Goal: Find specific page/section: Find specific page/section

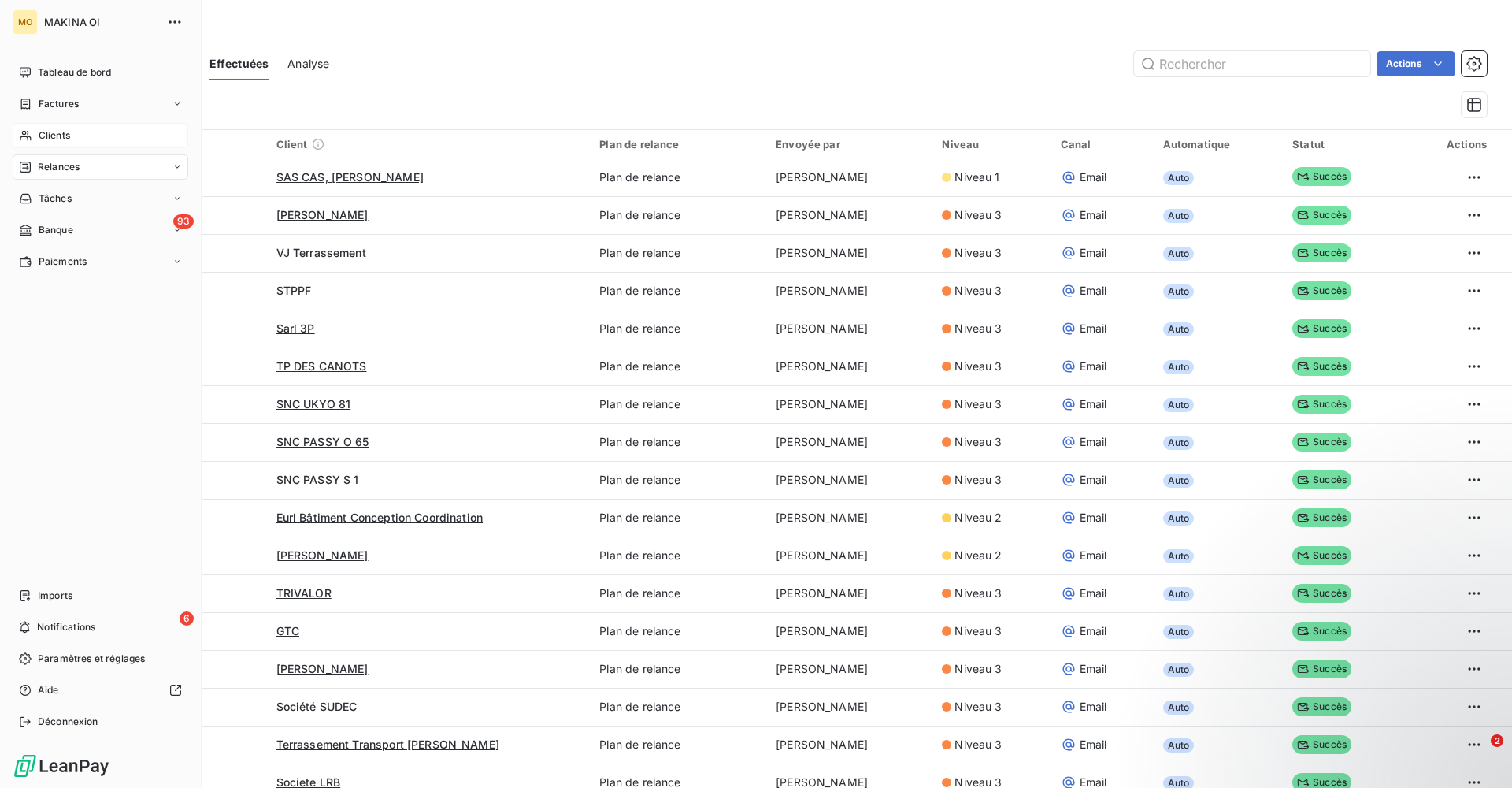
click at [23, 133] on icon at bounding box center [25, 135] width 13 height 13
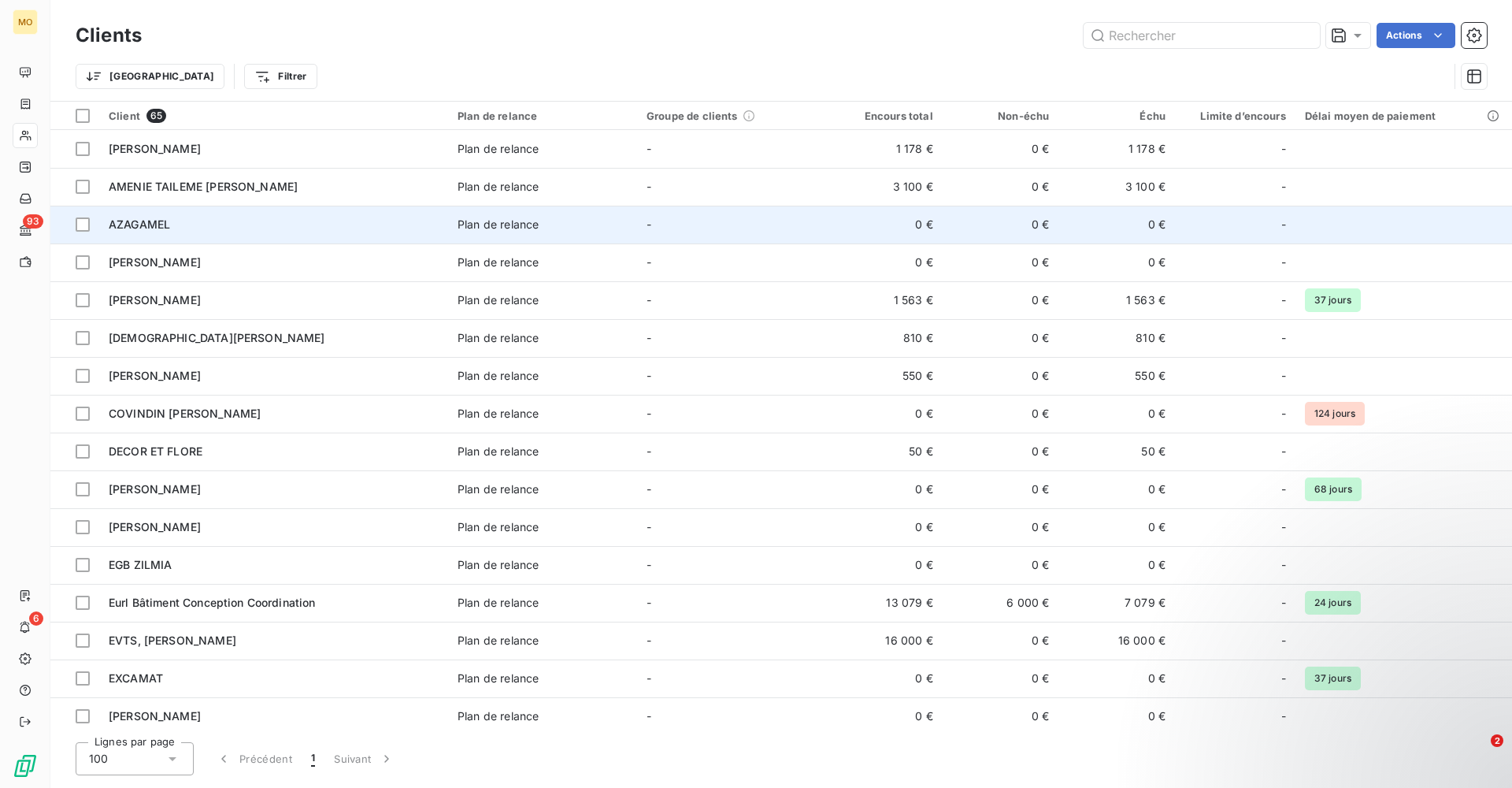
scroll to position [30, 0]
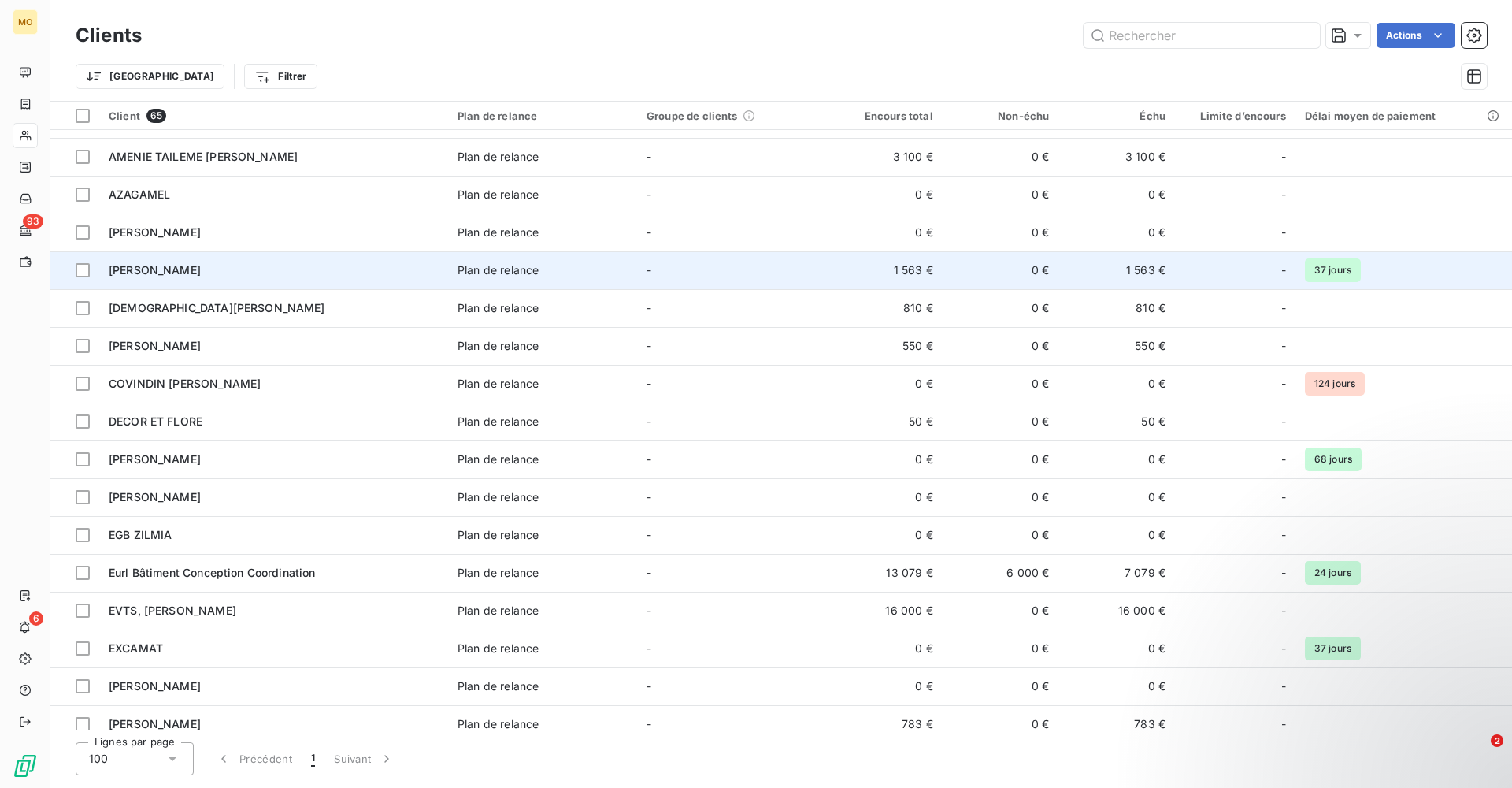
click at [162, 264] on span "[PERSON_NAME]" at bounding box center [154, 270] width 92 height 13
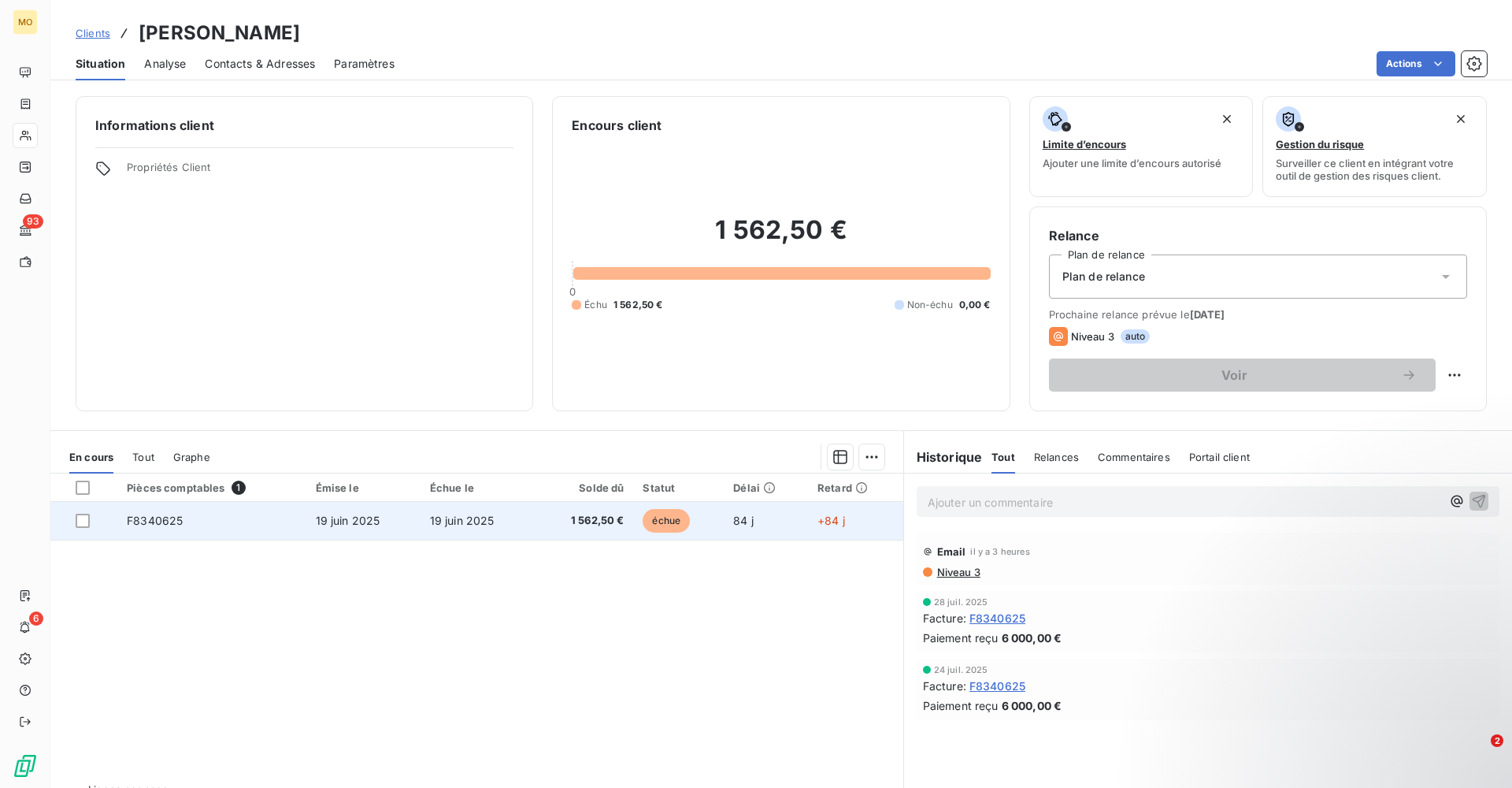
click at [200, 478] on td "F8340625" at bounding box center [212, 520] width 189 height 38
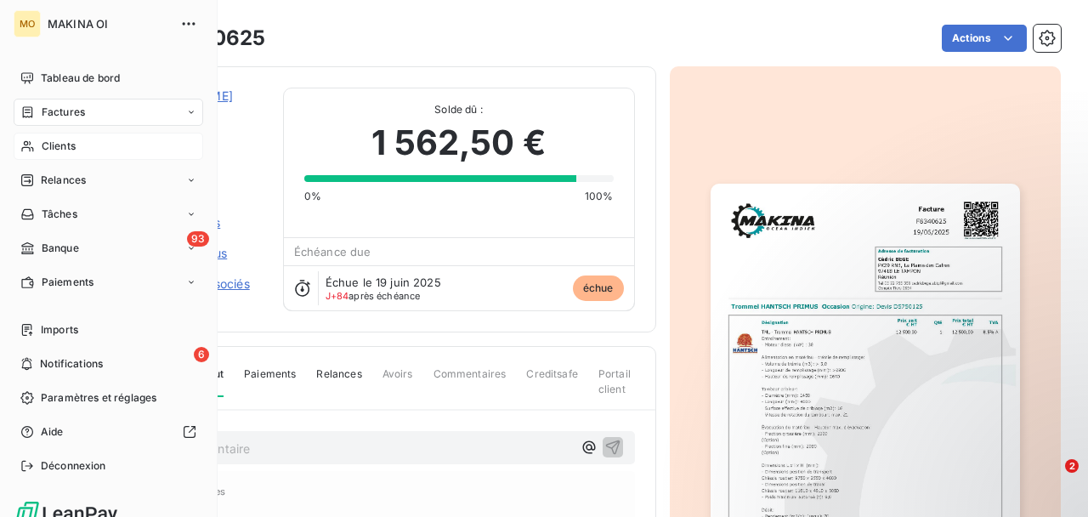
click at [48, 139] on span "Clients" at bounding box center [59, 145] width 34 height 15
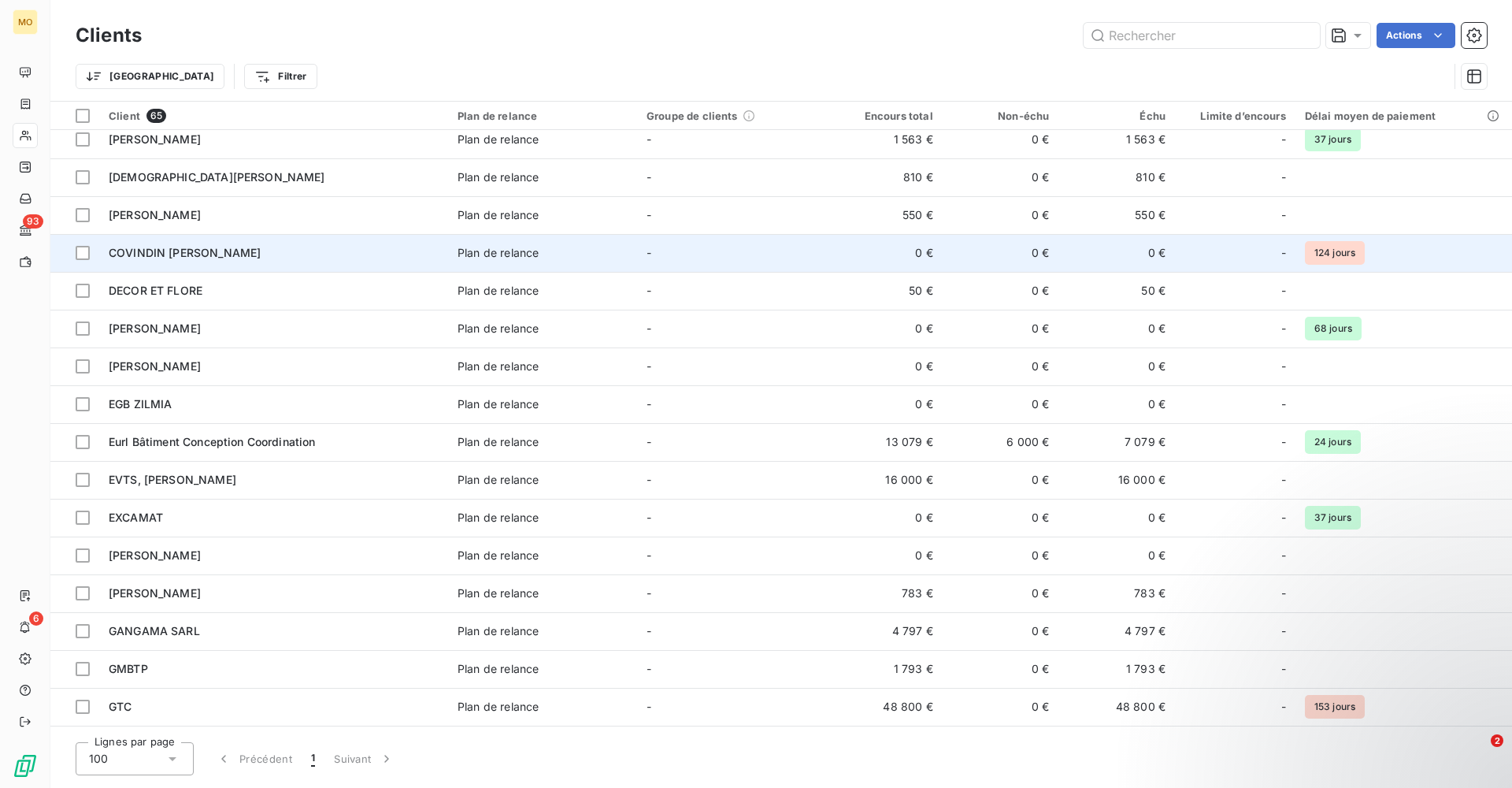
scroll to position [184, 0]
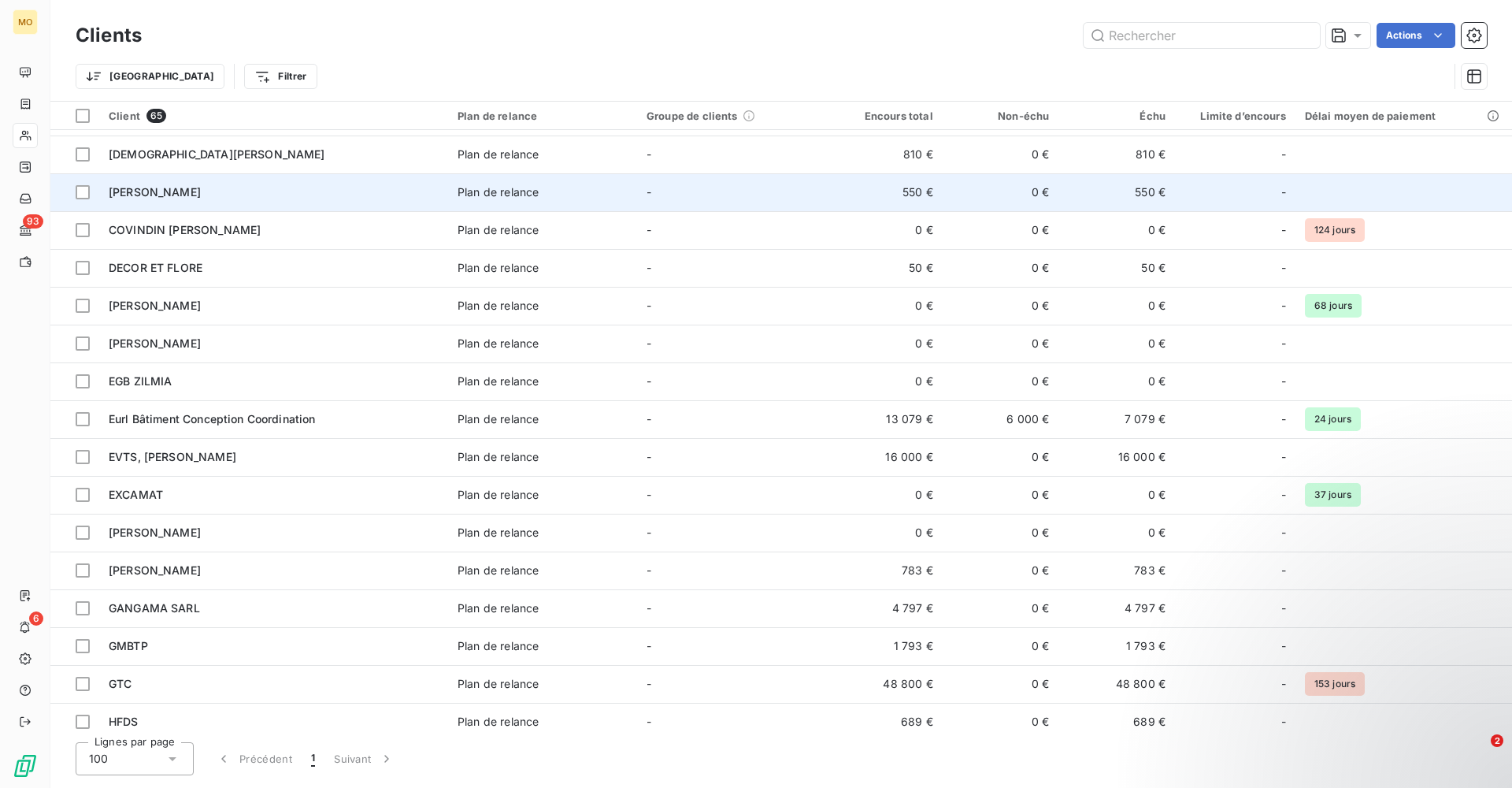
click at [139, 186] on span "[PERSON_NAME]" at bounding box center [154, 192] width 92 height 13
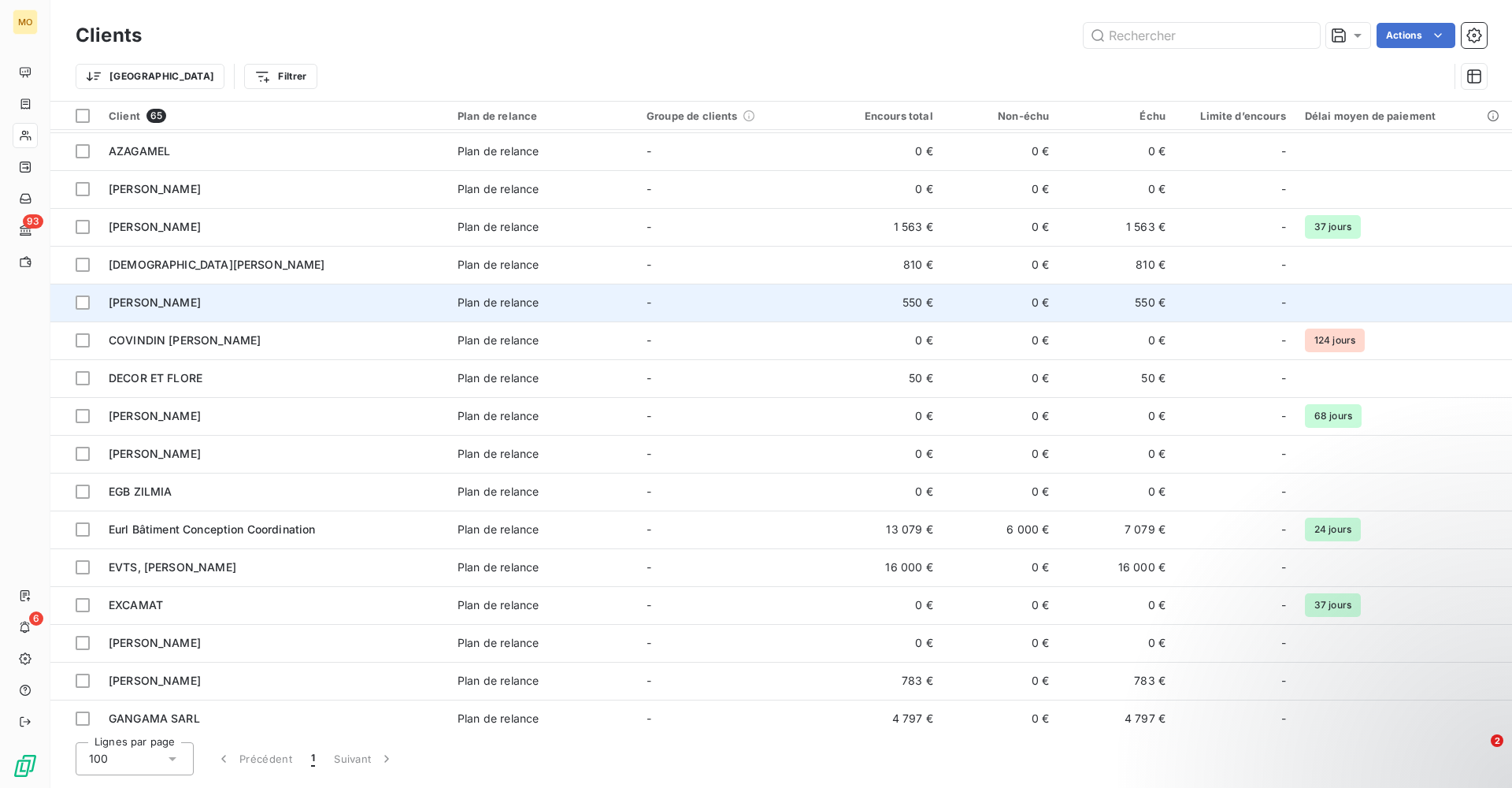
scroll to position [51, 0]
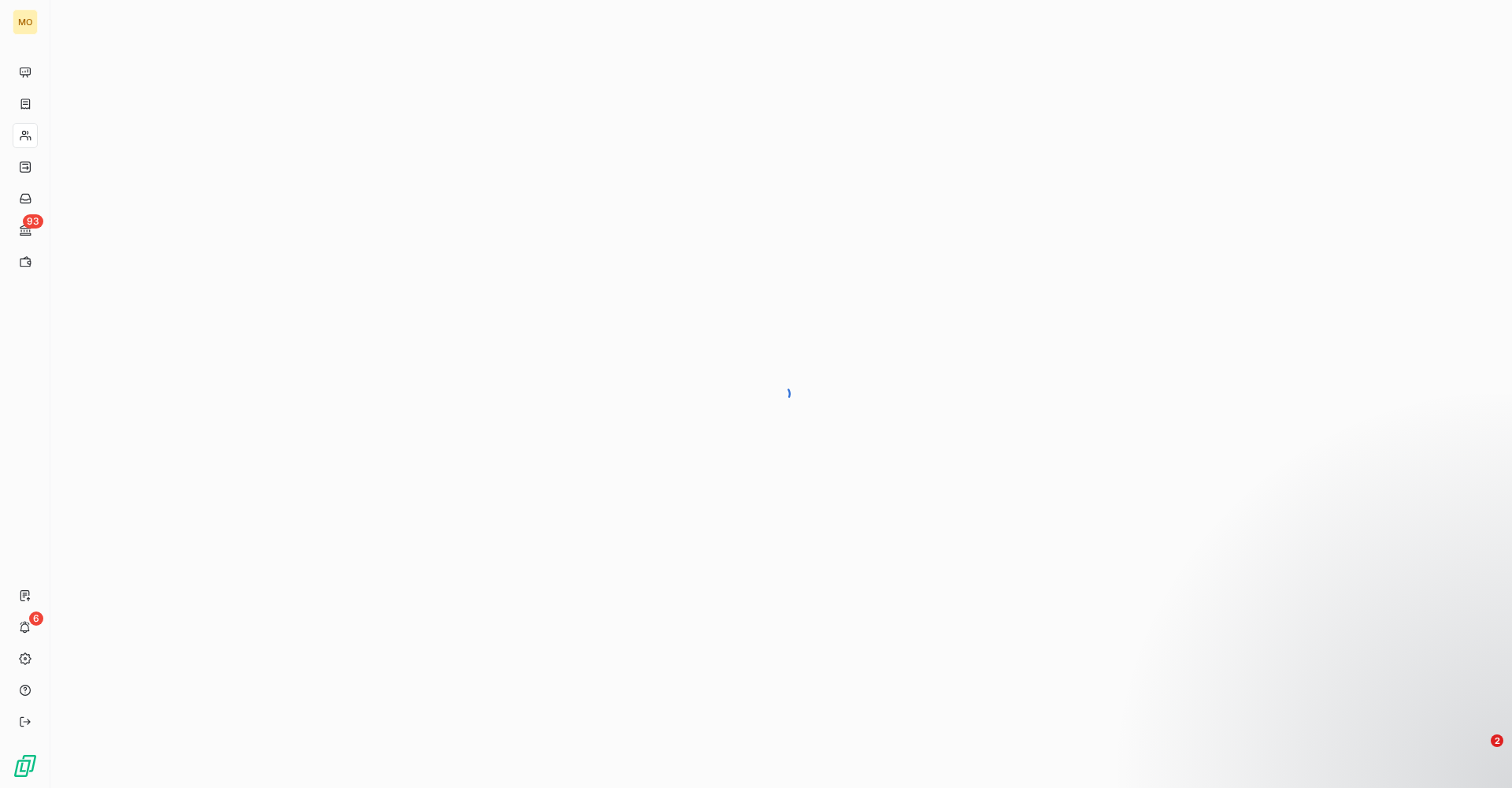
click at [139, 186] on div at bounding box center [781, 394] width 1462 height 788
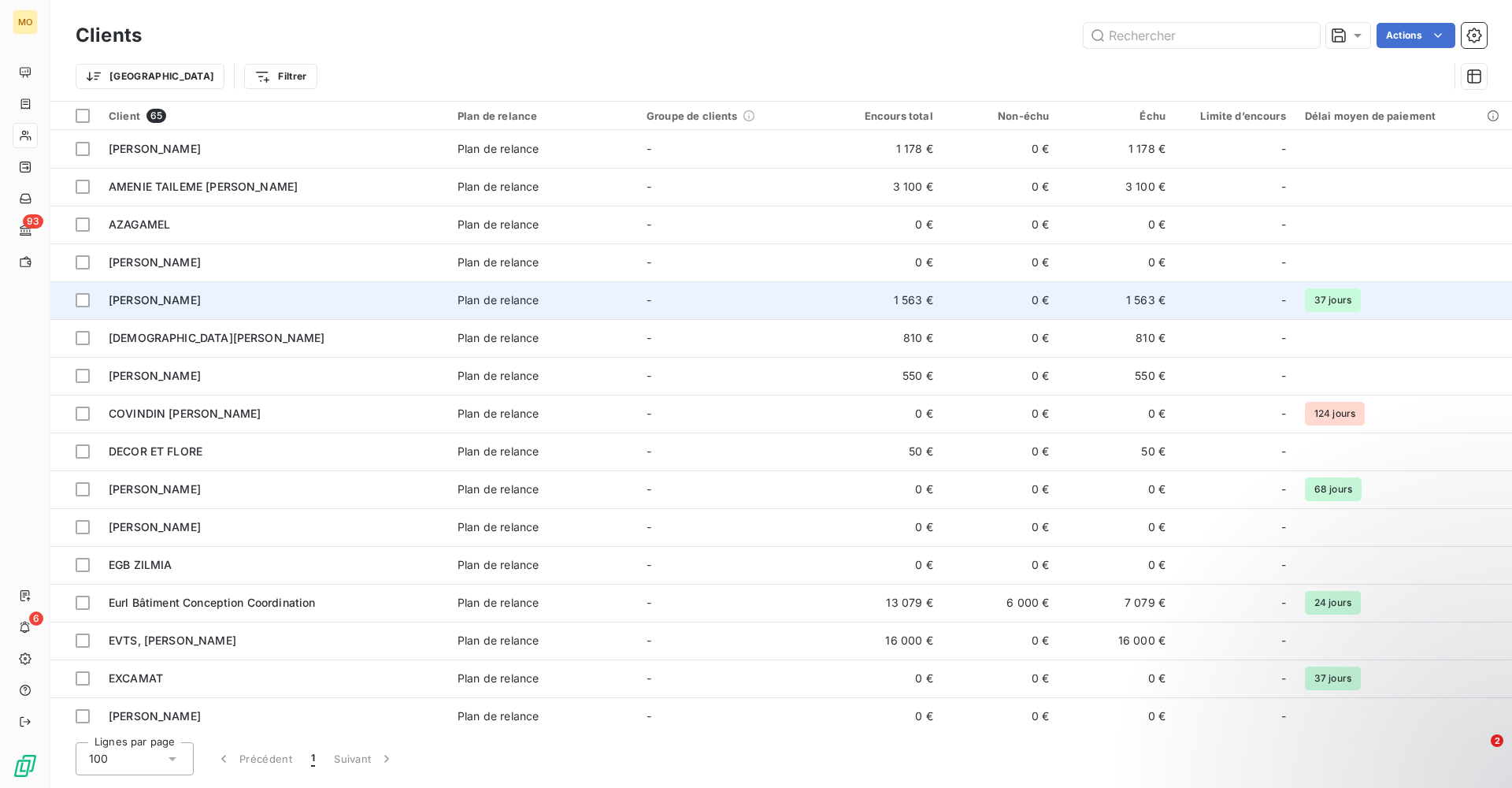
click at [179, 300] on div "[PERSON_NAME]" at bounding box center [273, 299] width 330 height 16
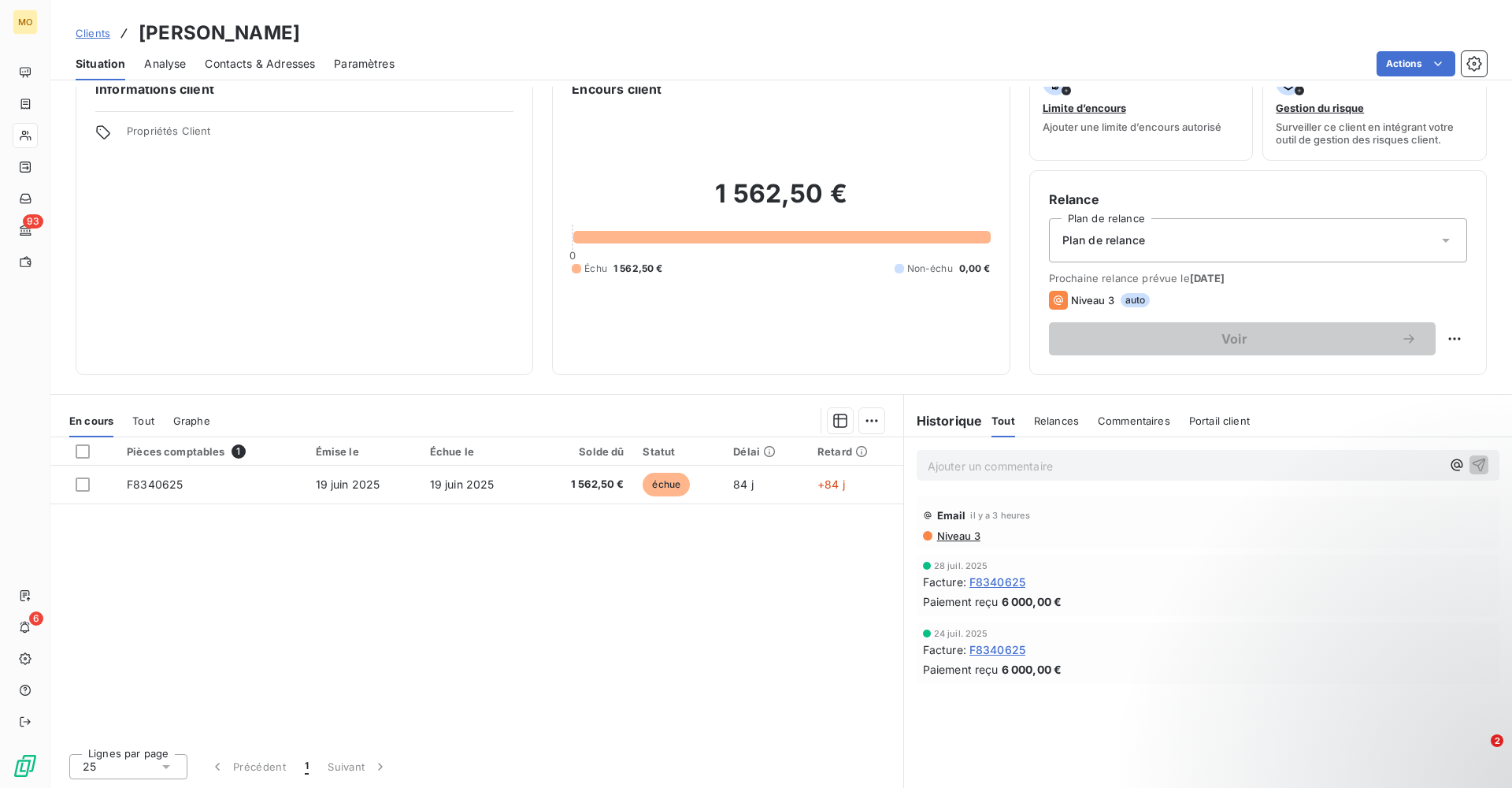
scroll to position [36, 0]
click at [1008, 416] on span "Commentaires" at bounding box center [1134, 421] width 72 height 13
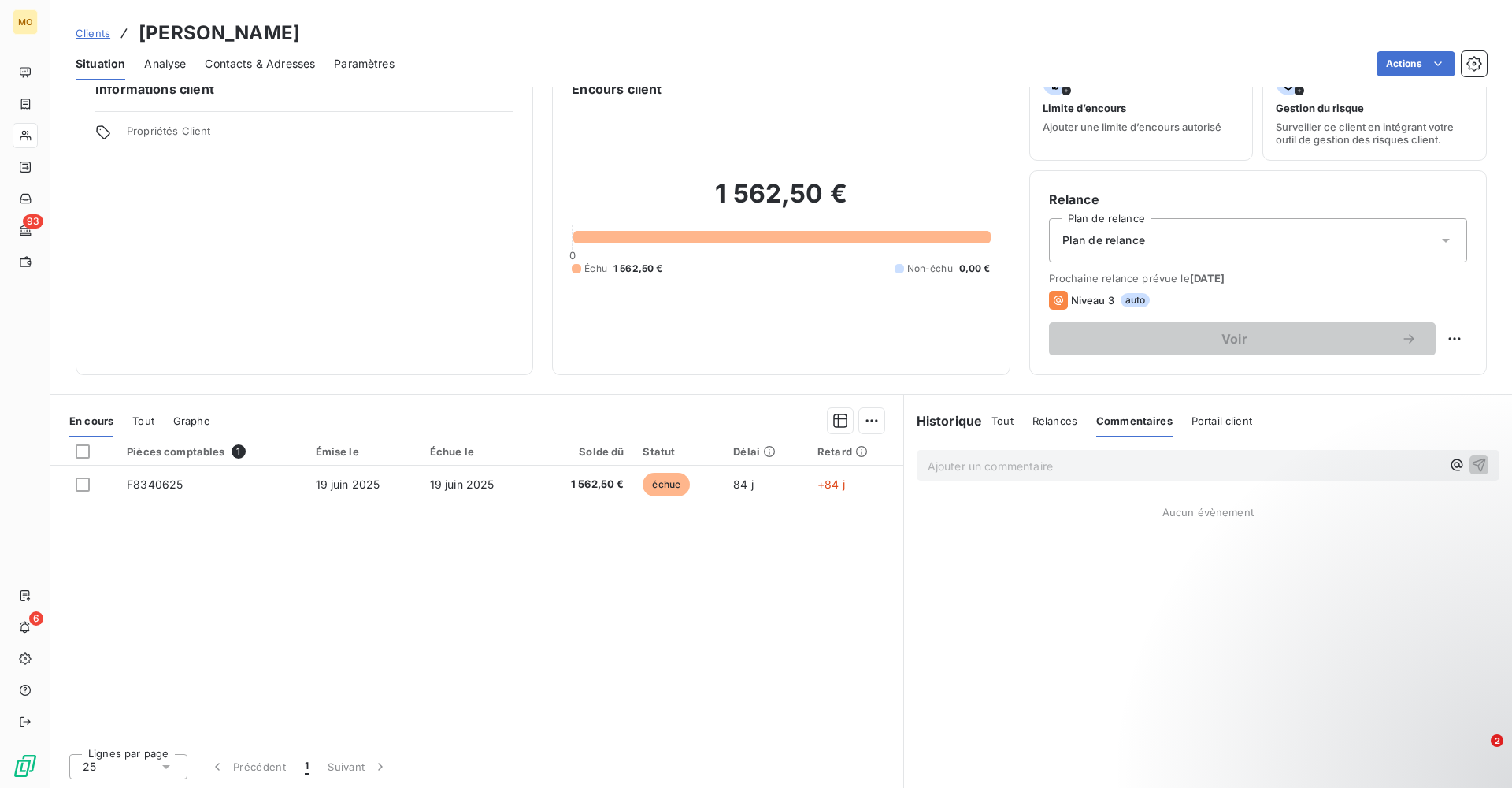
click at [1008, 458] on p "Ajouter un commentaire ﻿" at bounding box center [1185, 465] width 514 height 19
click at [1008, 464] on icon "button" at bounding box center [1456, 464] width 16 height 16
click at [1008, 478] on div "@ Aucun évènement" at bounding box center [1208, 613] width 608 height 350
click at [1008, 460] on icon "button" at bounding box center [1456, 464] width 12 height 12
click at [1008, 469] on p "@ @" at bounding box center [1185, 465] width 514 height 19
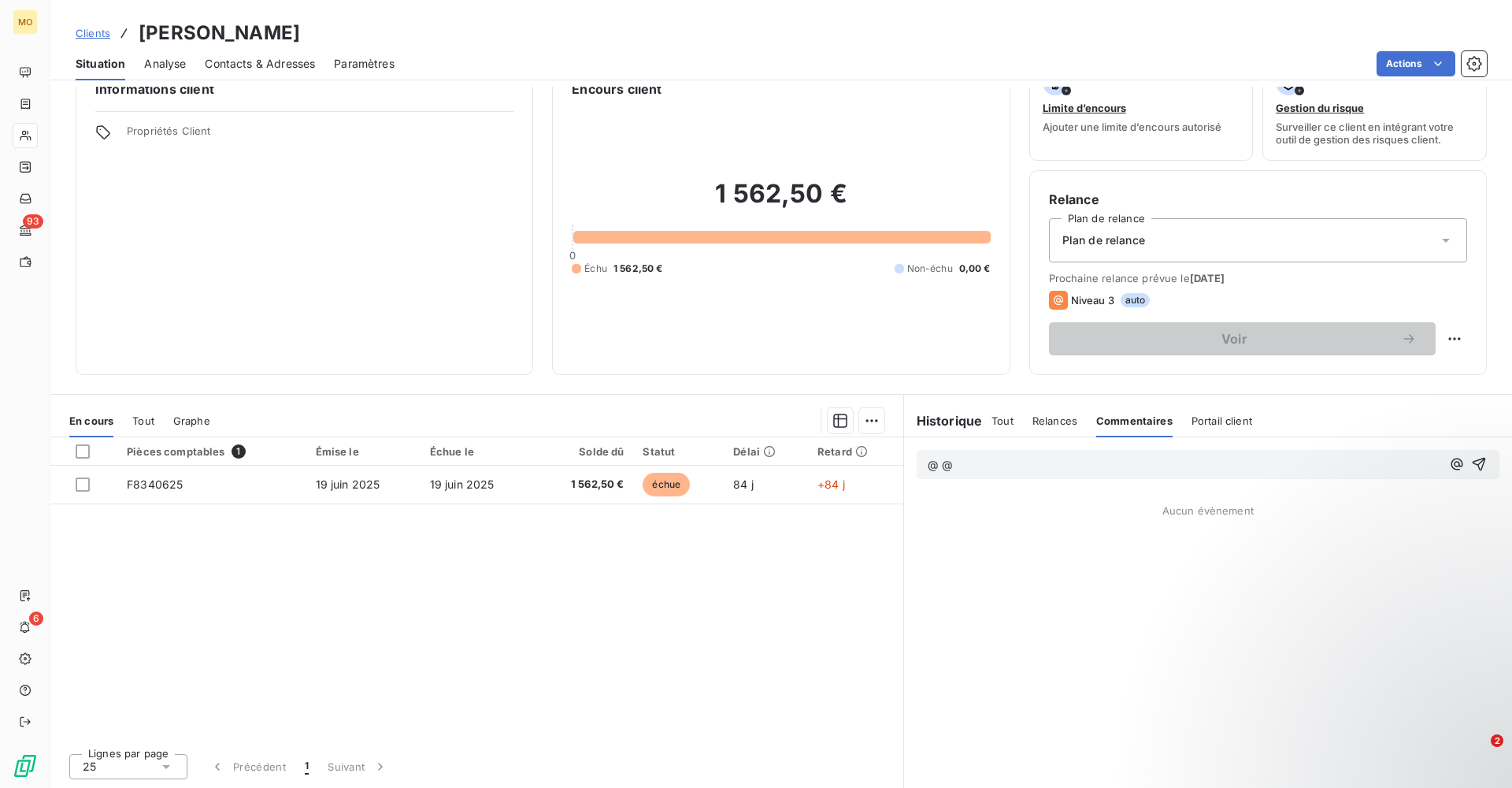
click at [1008, 467] on p "@ @" at bounding box center [1185, 465] width 514 height 19
click at [1008, 466] on icon "button" at bounding box center [1456, 464] width 12 height 12
click at [1008, 478] on div "PERSONNES" at bounding box center [1368, 495] width 200 height 25
click at [1008, 478] on div "@ Aucun évènement" at bounding box center [1208, 613] width 608 height 350
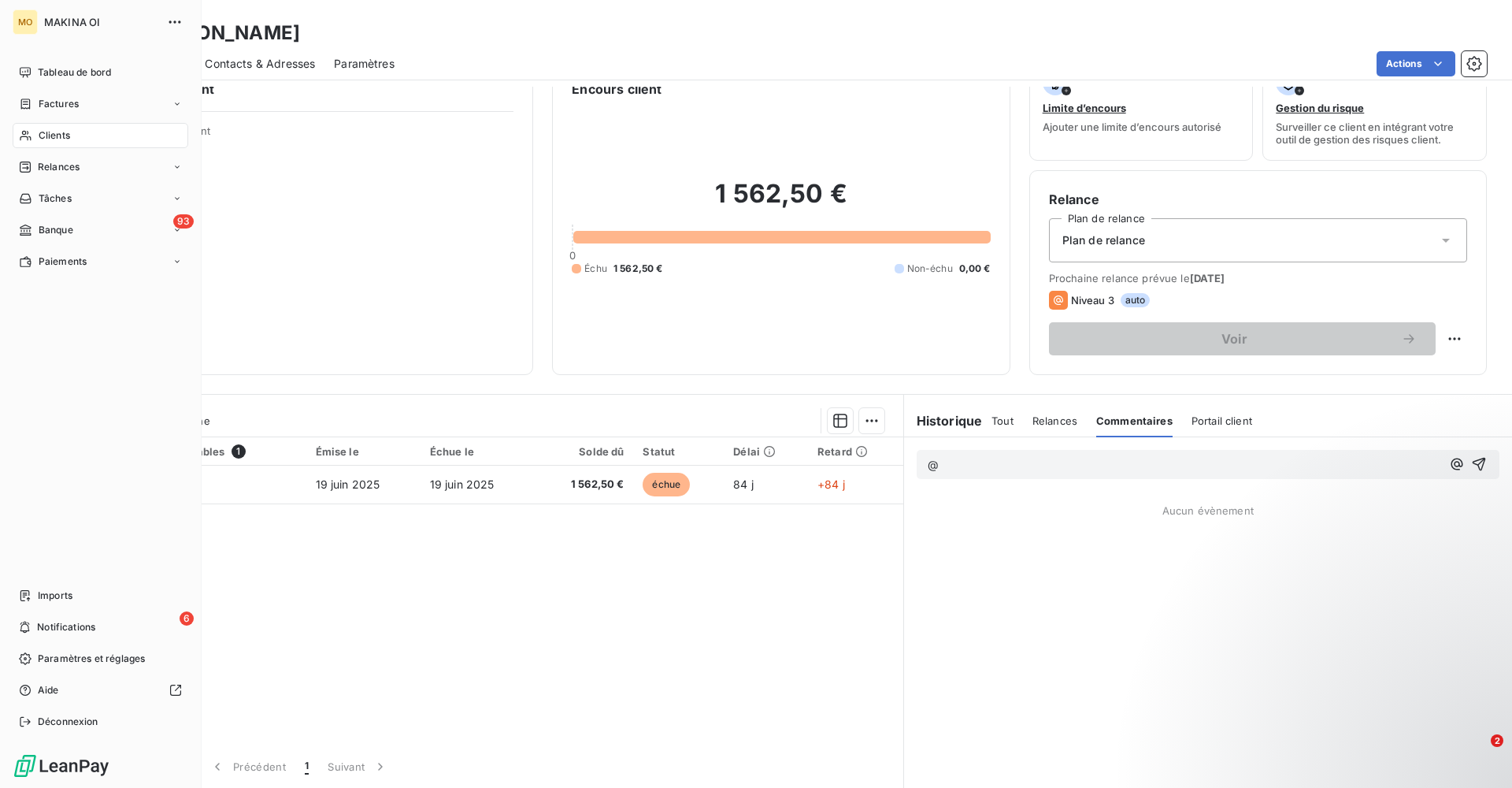
click at [43, 132] on span "Clients" at bounding box center [55, 134] width 32 height 14
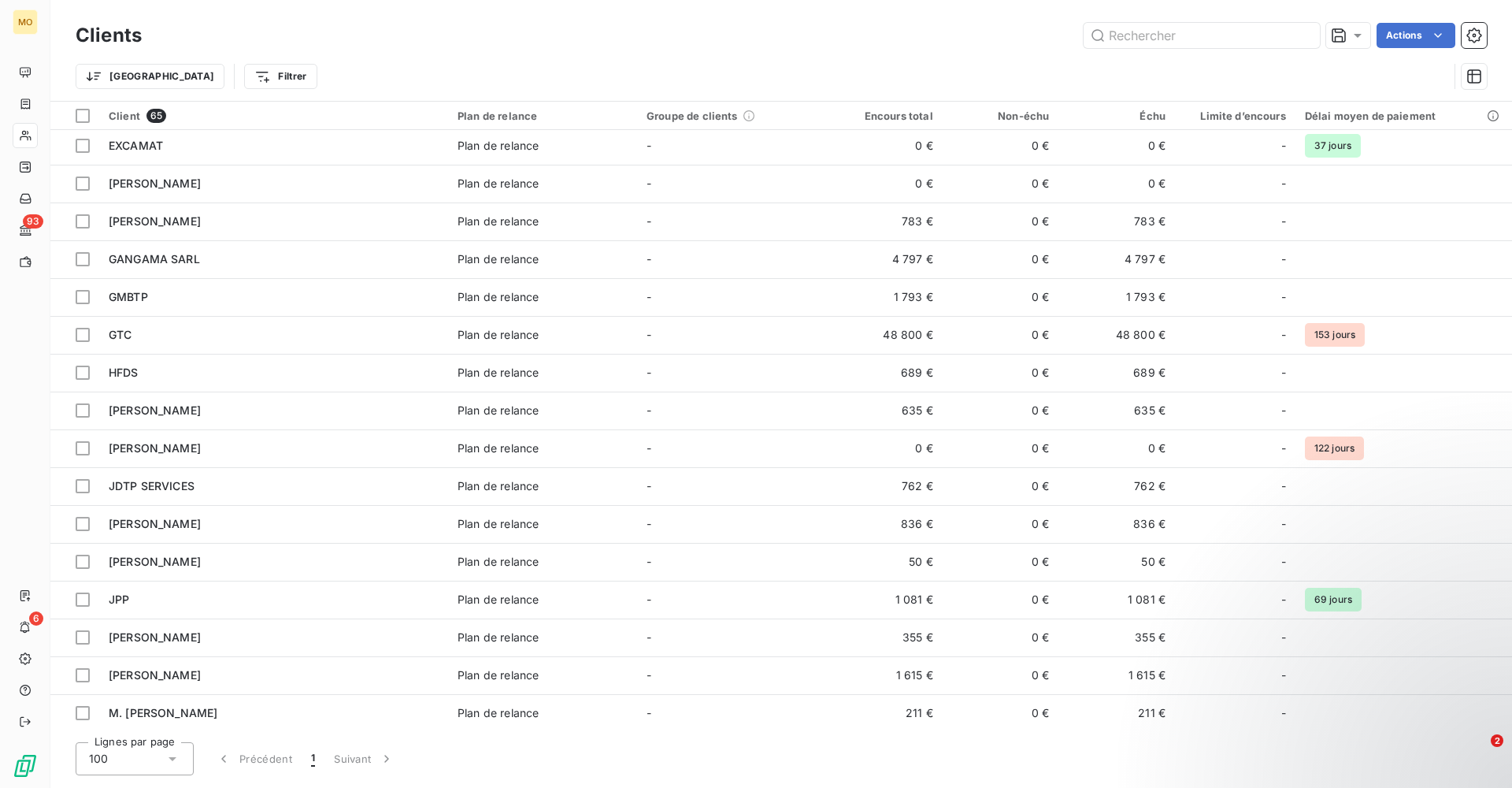
scroll to position [539, 0]
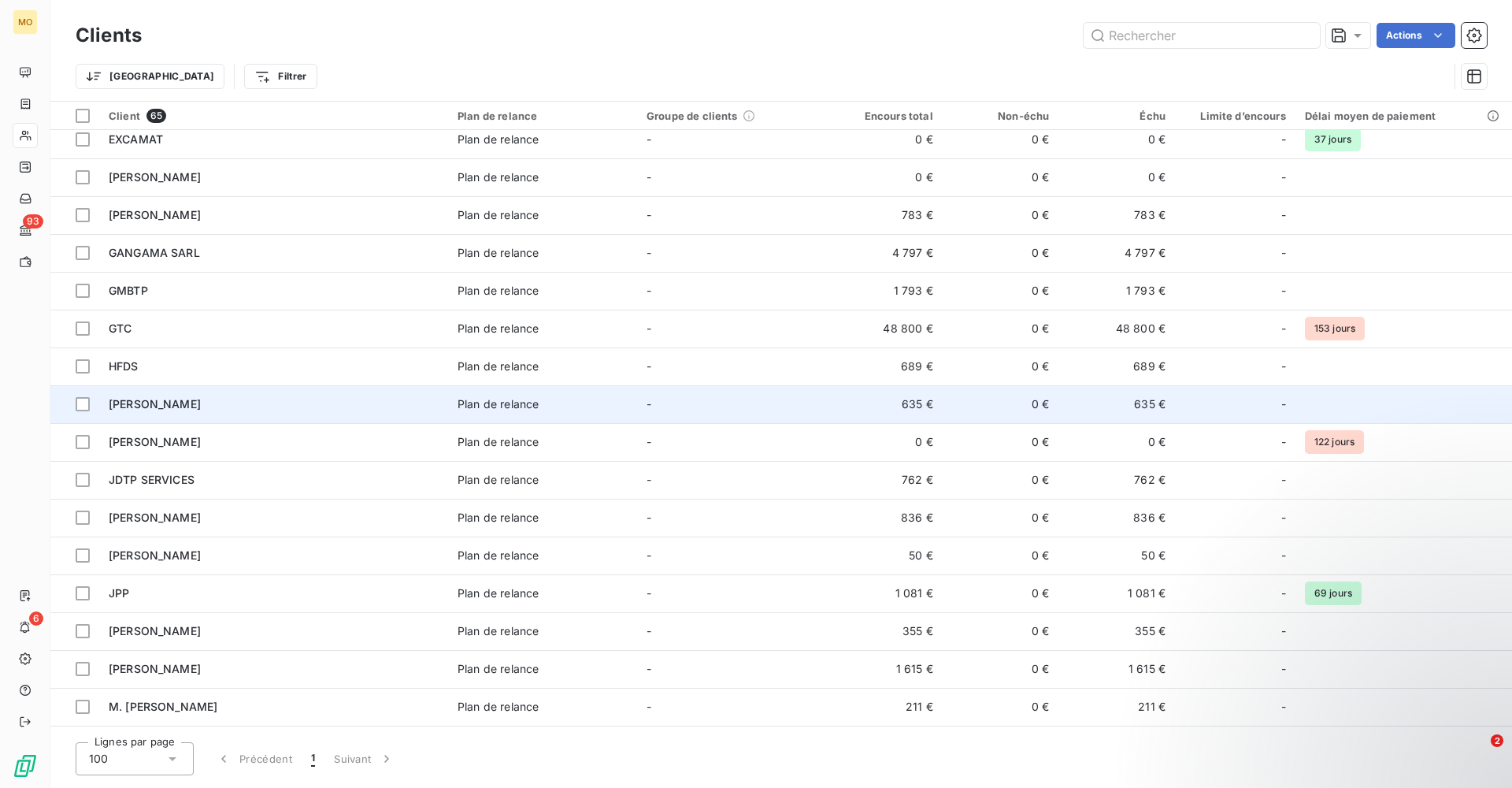
click at [150, 389] on td "[PERSON_NAME]" at bounding box center [273, 403] width 349 height 38
